Goal: Find specific page/section: Find specific page/section

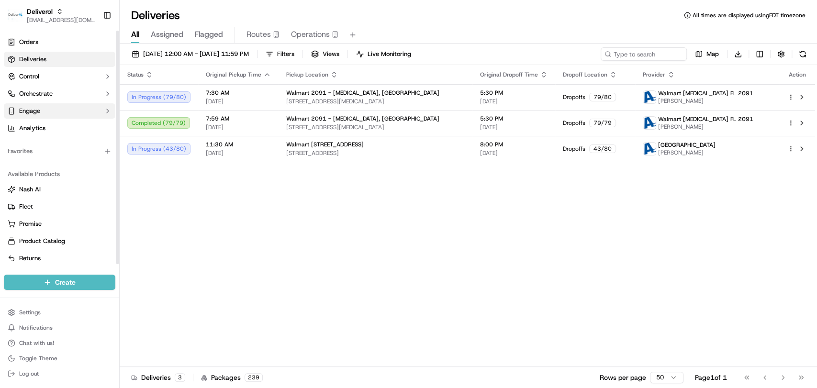
click at [55, 108] on button "Engage" at bounding box center [60, 110] width 112 height 15
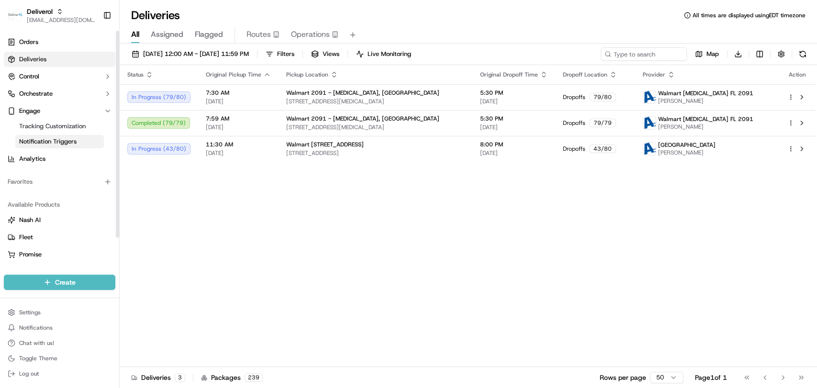
click at [63, 136] on link "Notification Triggers" at bounding box center [59, 141] width 89 height 13
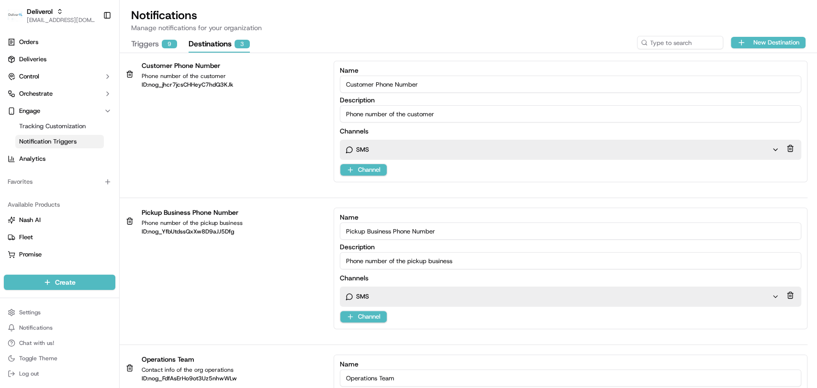
click at [207, 45] on button "Destinations 3" at bounding box center [219, 44] width 61 height 16
click at [48, 40] on link "Orders" at bounding box center [60, 41] width 112 height 15
